Goal: Entertainment & Leisure: Browse casually

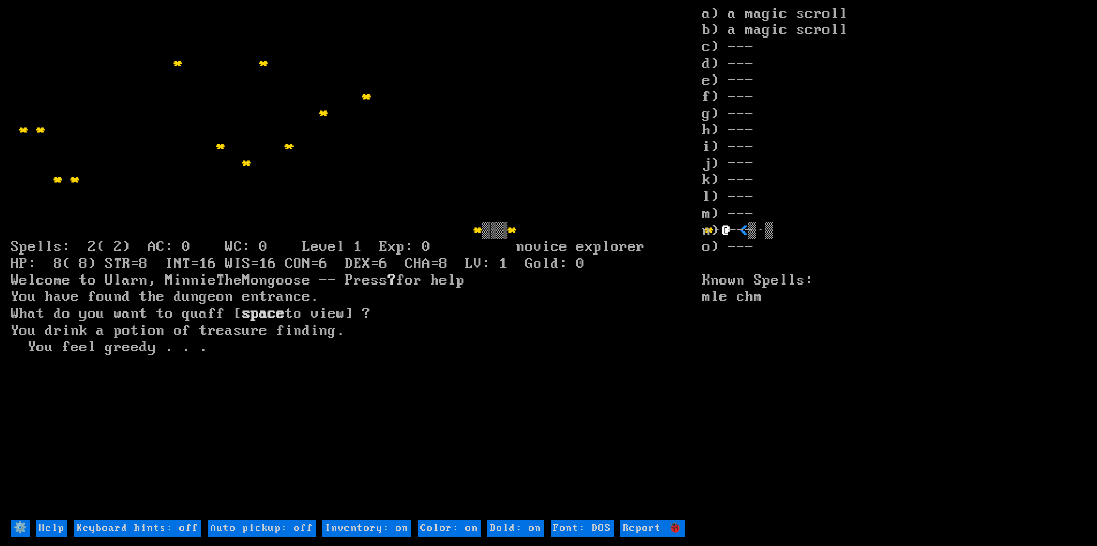
type off "Auto-pickup: on"
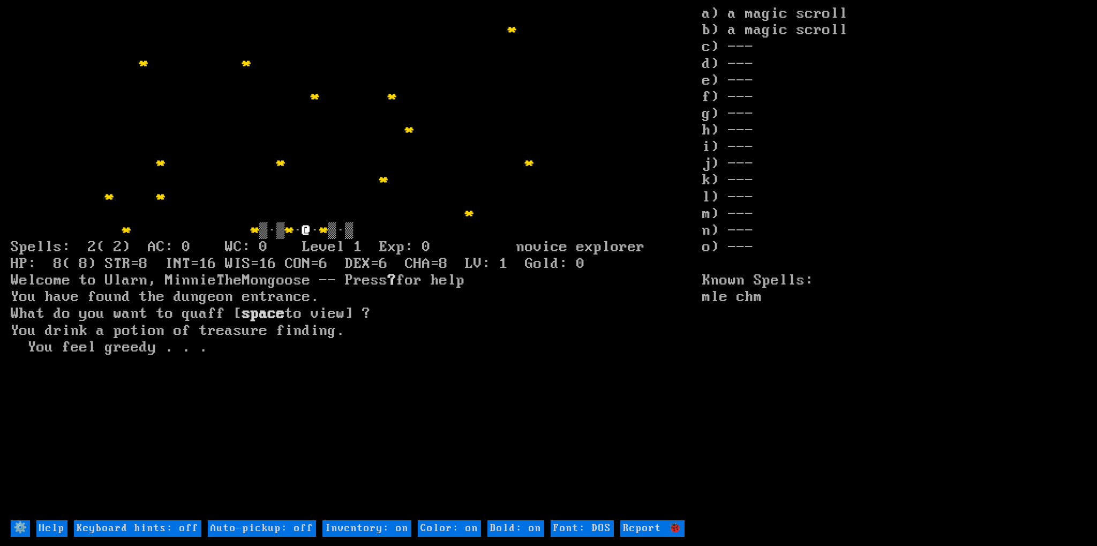
type off "Auto-pickup: on"
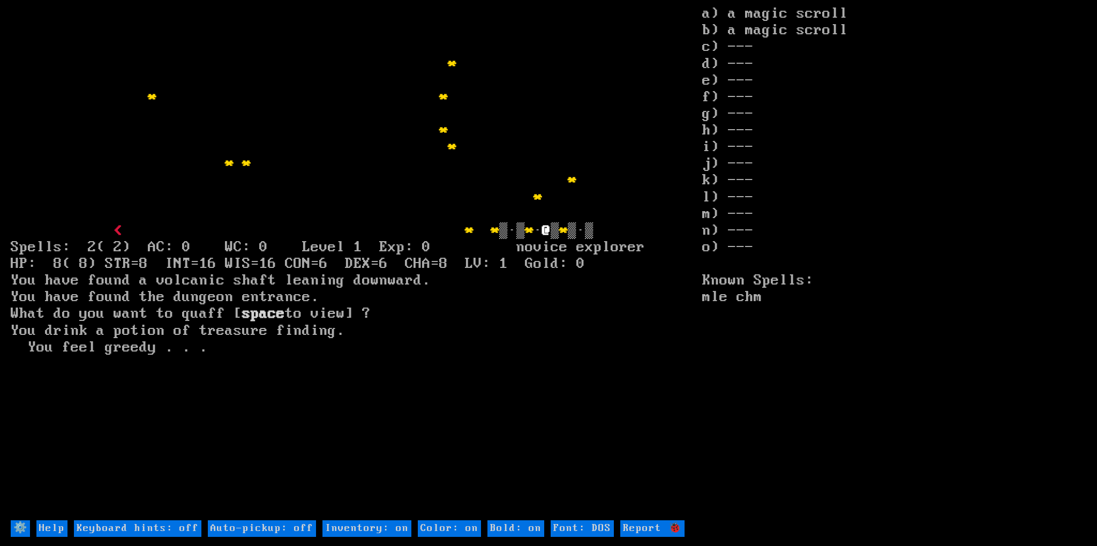
type off "Auto-pickup: on"
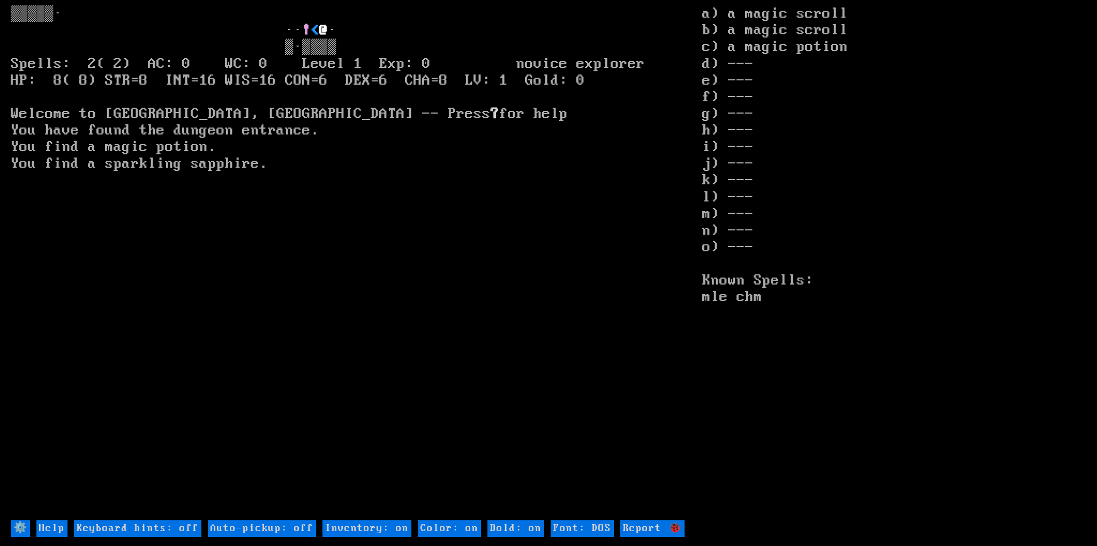
type off "Auto-pickup: on"
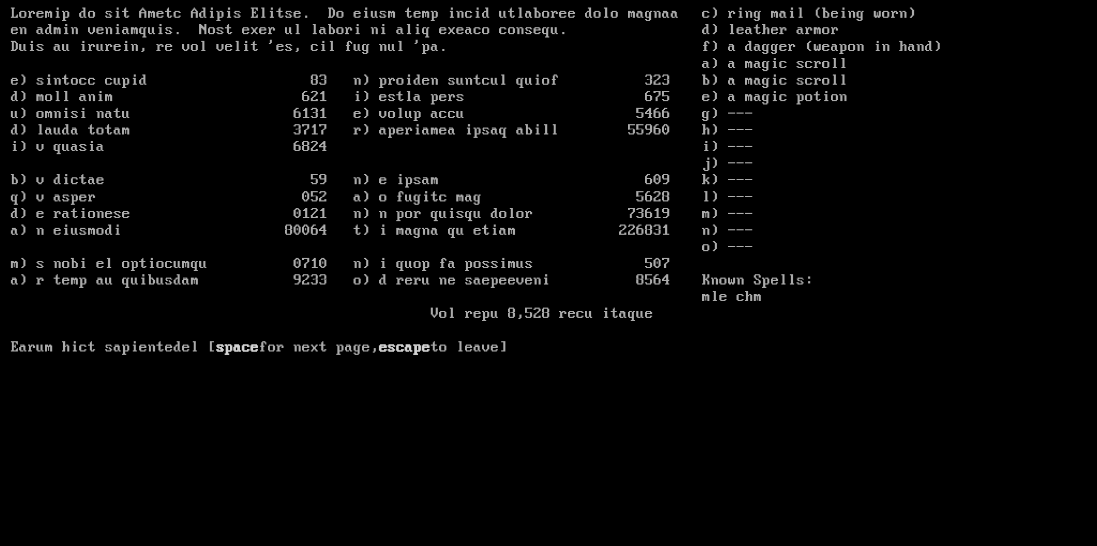
click at [391, 113] on larn "space for next page, escape to leave]" at bounding box center [356, 261] width 691 height 513
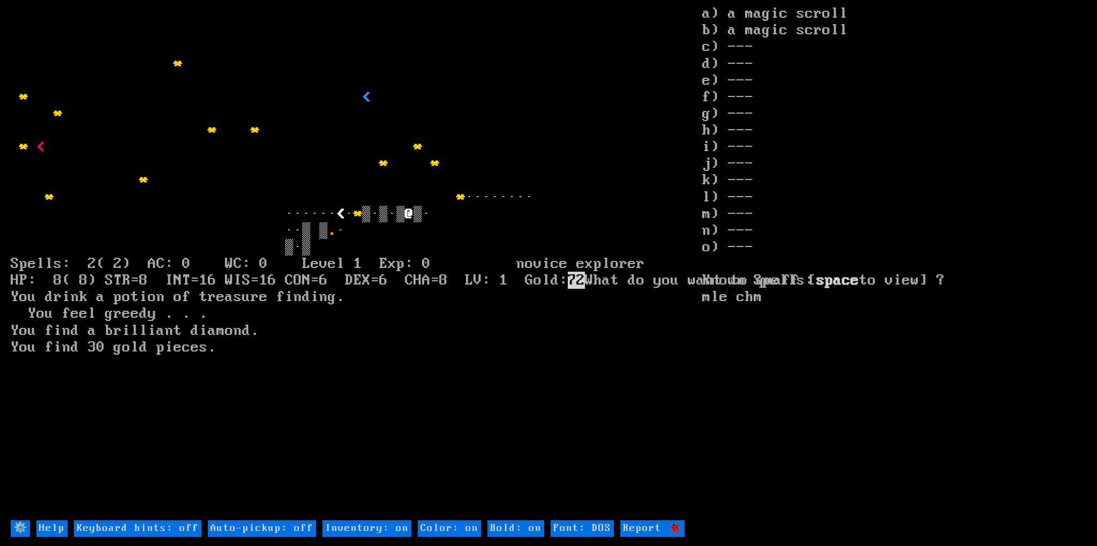
type off "Auto-pickup: on"
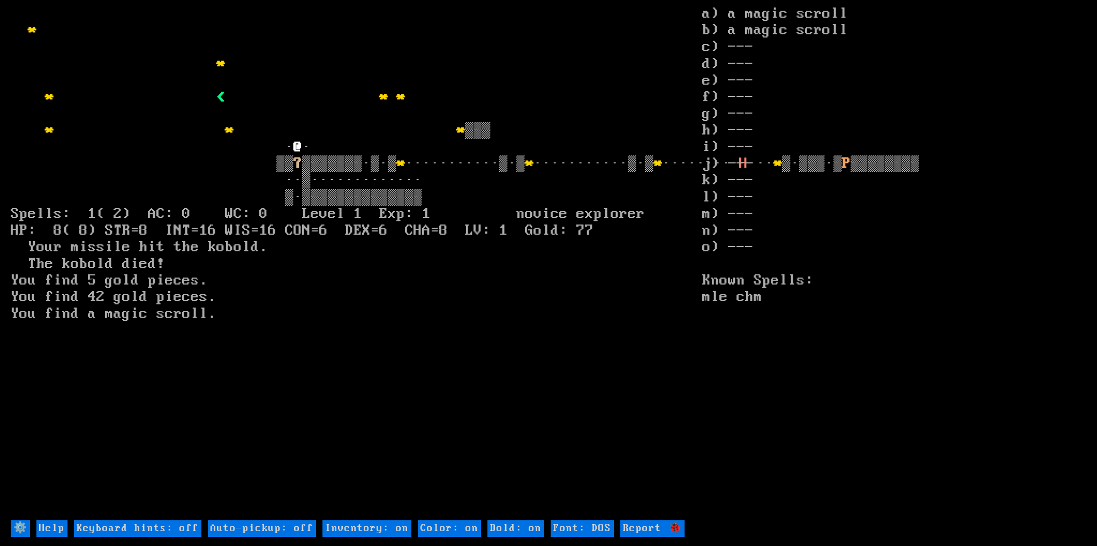
type off "Auto-pickup: on"
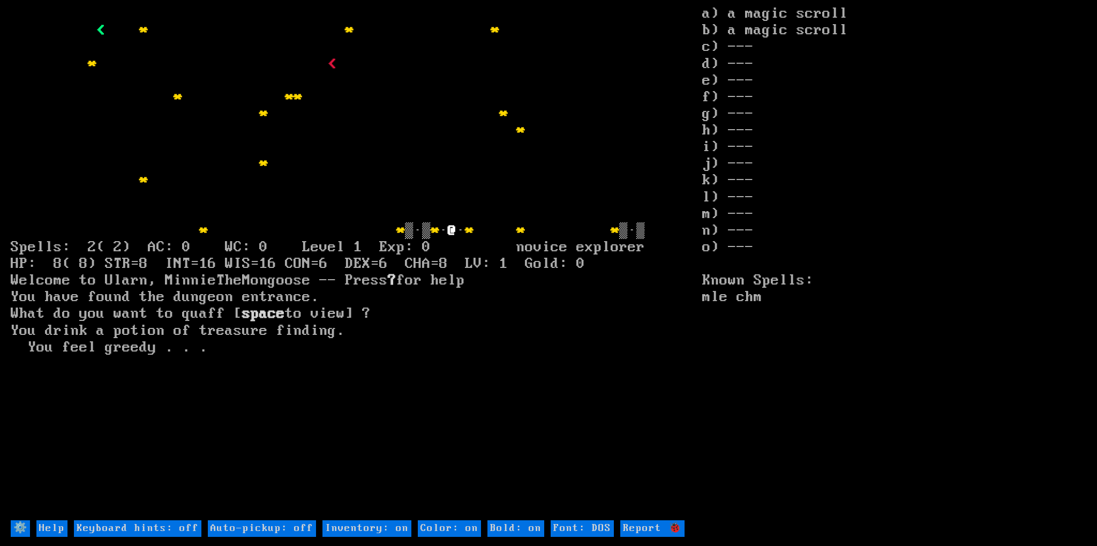
type off "Auto-pickup: on"
